Goal: Information Seeking & Learning: Learn about a topic

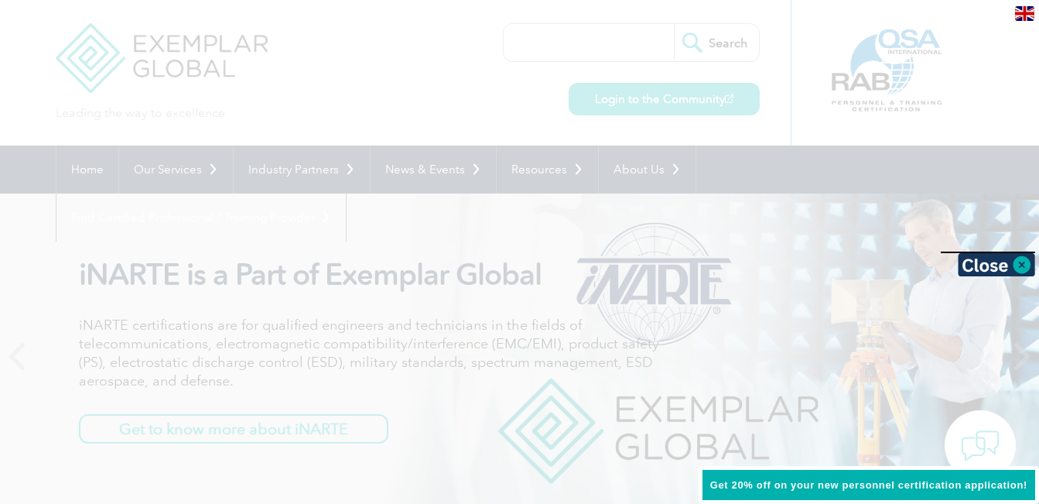
click at [632, 99] on div at bounding box center [519, 252] width 1039 height 504
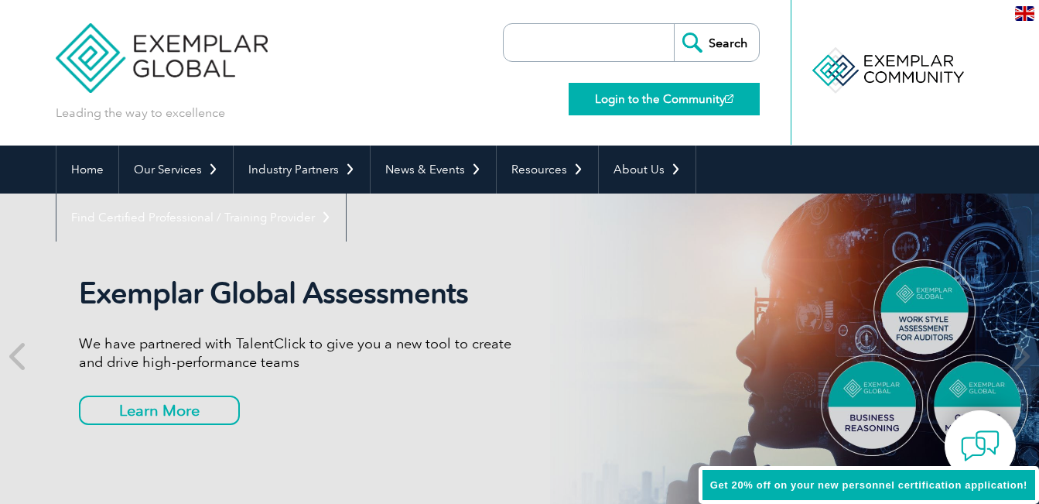
click at [658, 102] on link "Login to the Community" at bounding box center [664, 99] width 191 height 32
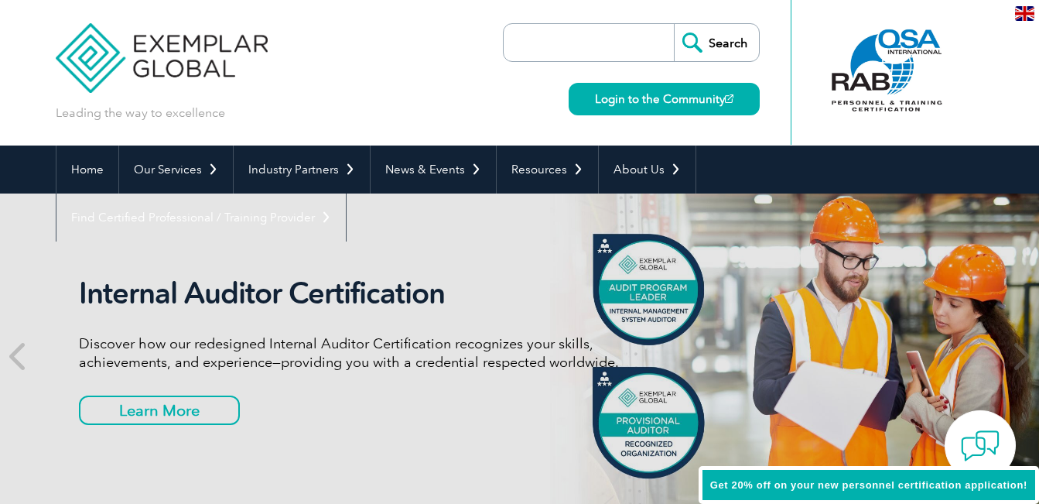
drag, startPoint x: 514, startPoint y: 39, endPoint x: 523, endPoint y: 48, distance: 12.0
click at [514, 39] on input "search" at bounding box center [592, 42] width 162 height 37
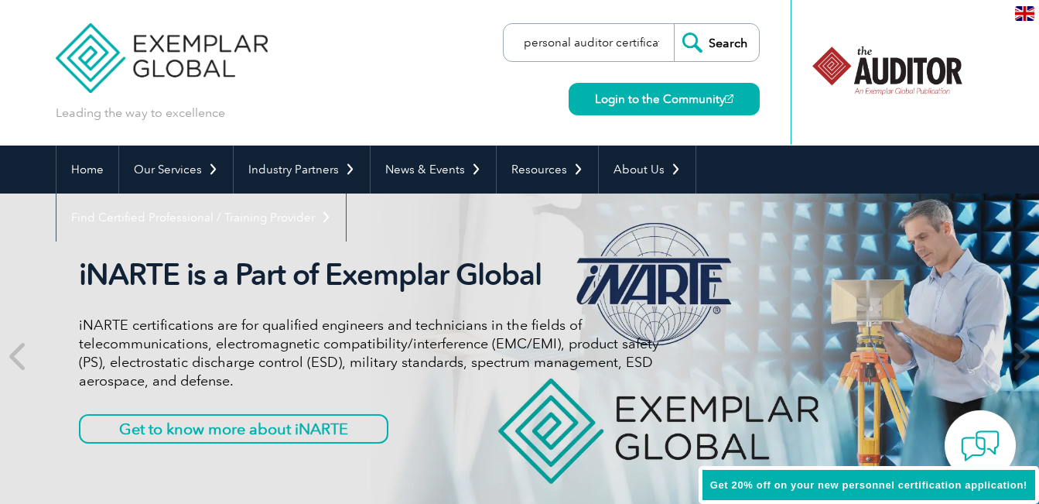
scroll to position [0, 25]
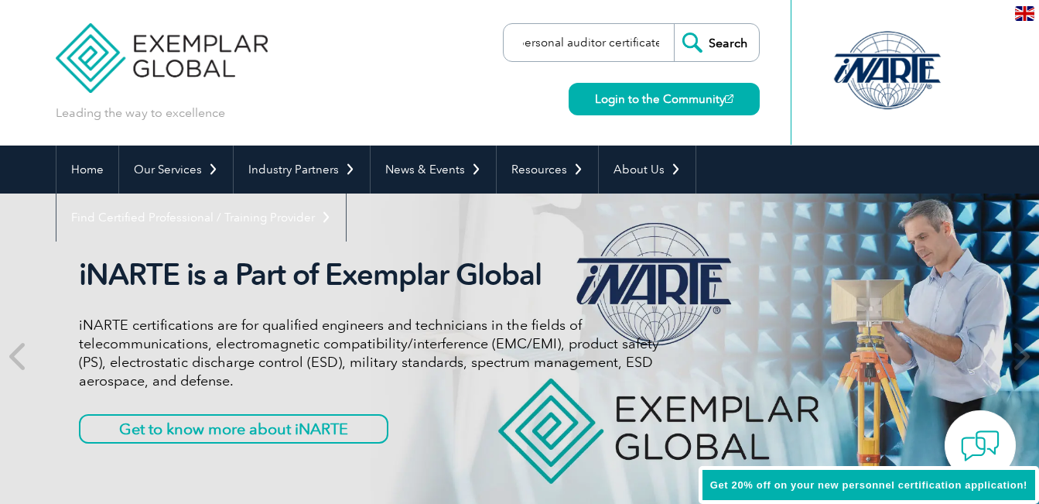
type input "my personal auditor certificate"
click at [719, 35] on input "Search" at bounding box center [716, 42] width 85 height 37
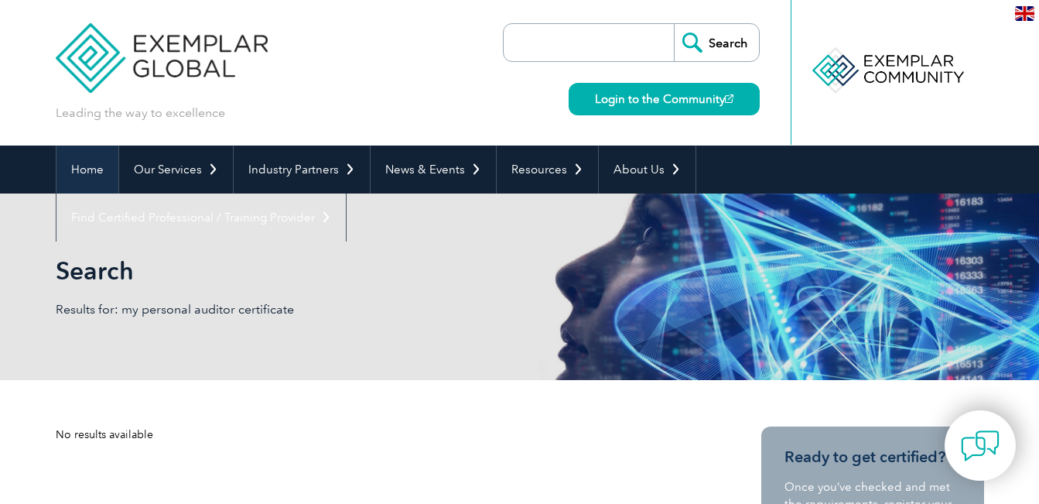
click at [91, 166] on link "Home" at bounding box center [87, 169] width 62 height 48
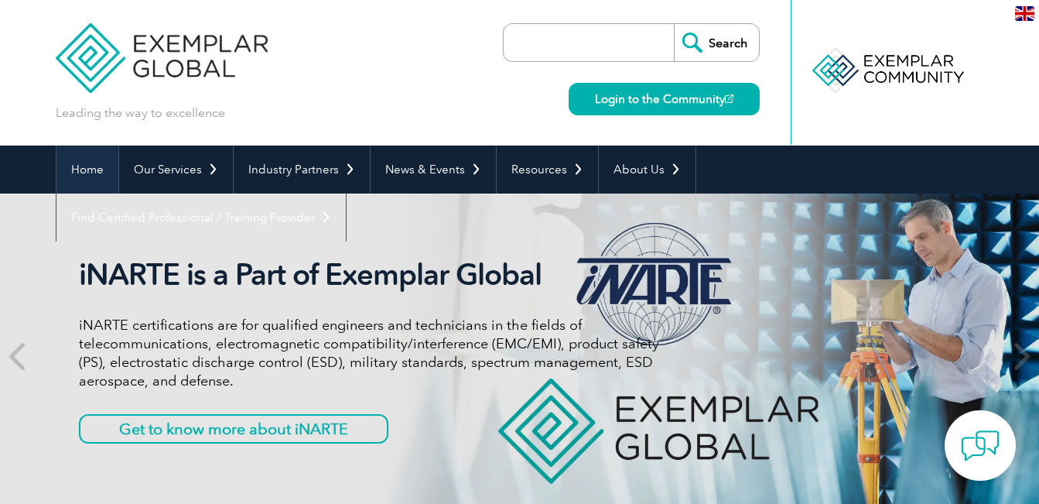
click at [87, 166] on link "Home" at bounding box center [87, 169] width 62 height 48
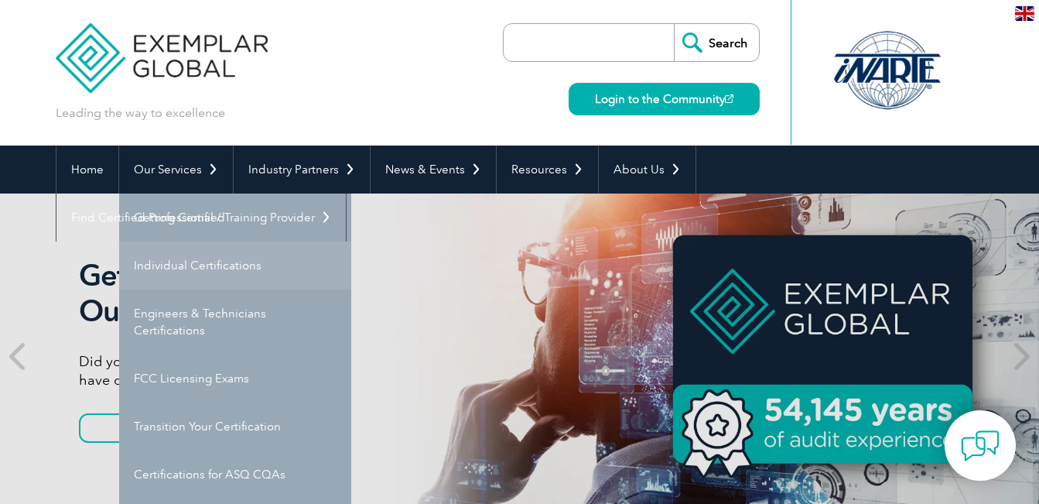
click at [181, 268] on link "Individual Certifications" at bounding box center [235, 265] width 232 height 48
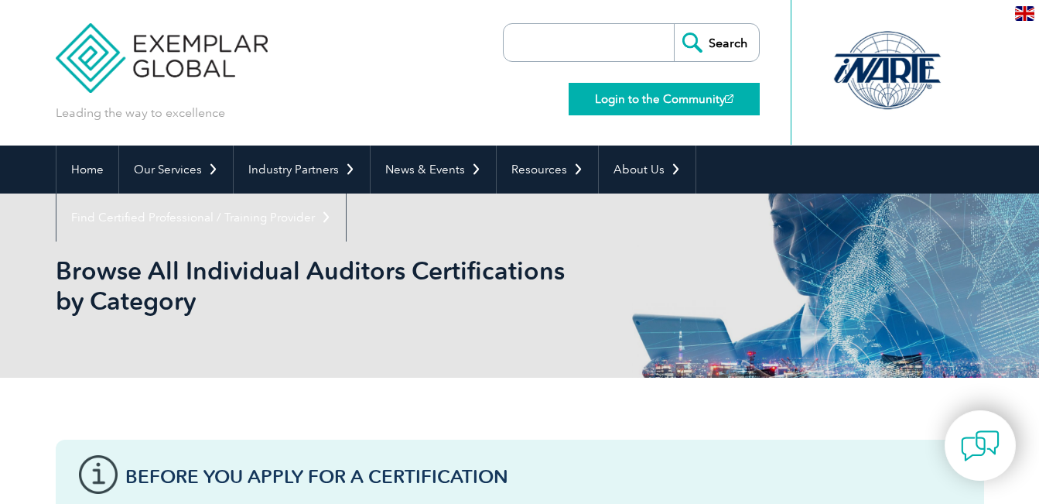
click at [656, 101] on link "Login to the Community" at bounding box center [664, 99] width 191 height 32
